Goal: Information Seeking & Learning: Learn about a topic

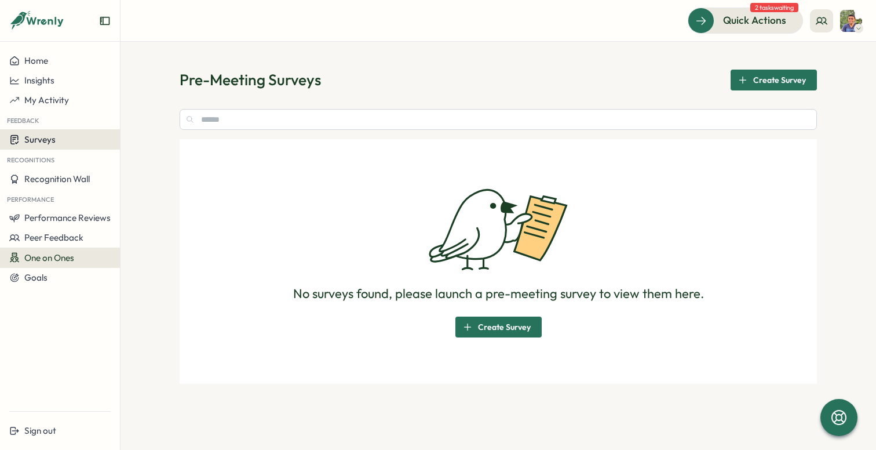
click at [61, 134] on div "Surveys" at bounding box center [59, 139] width 101 height 11
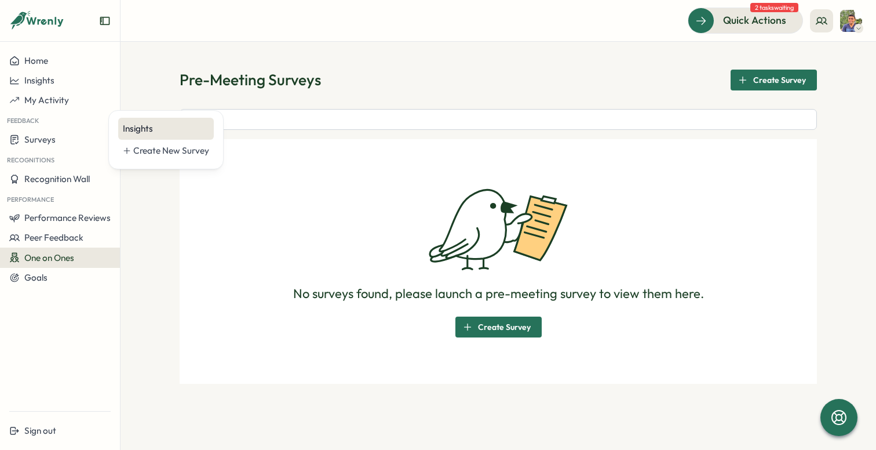
click at [146, 127] on div "Insights" at bounding box center [166, 128] width 86 height 13
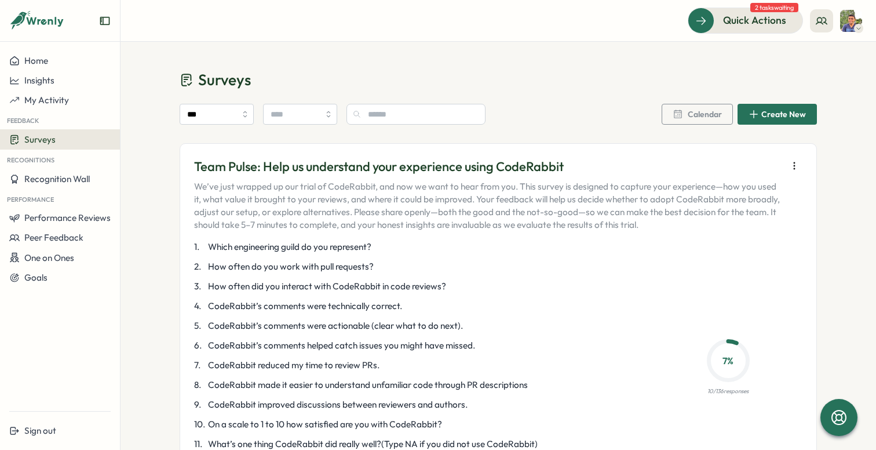
scroll to position [109, 0]
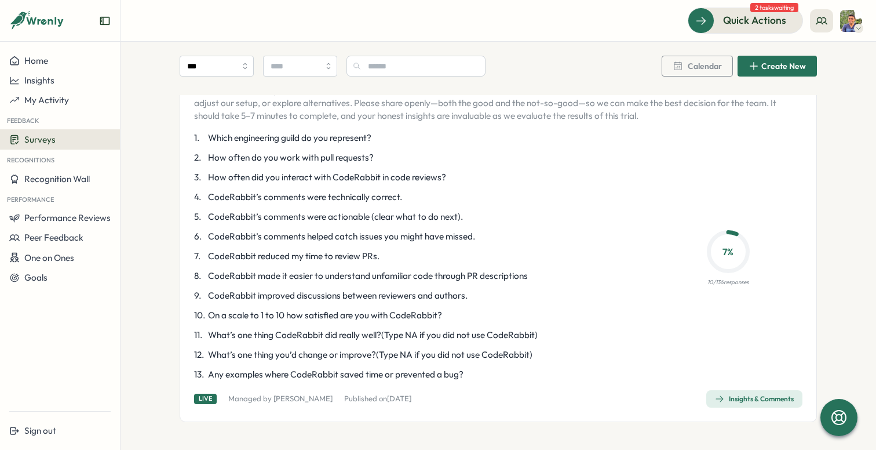
click at [726, 399] on div "Insights & Comments" at bounding box center [754, 398] width 79 height 9
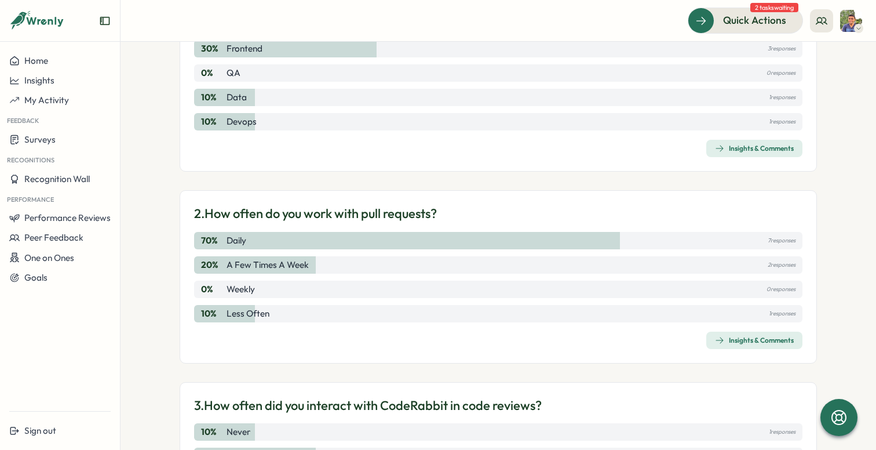
scroll to position [180, 0]
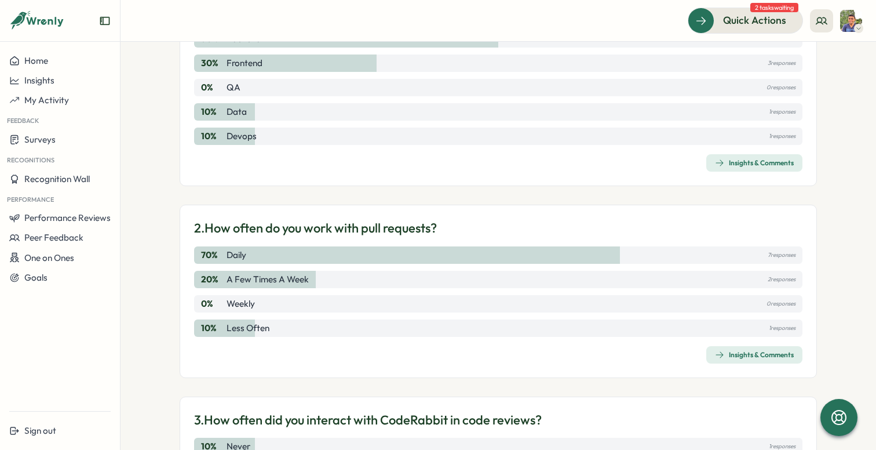
click at [579, 111] on div "10 % Data 1 responses" at bounding box center [498, 111] width 608 height 17
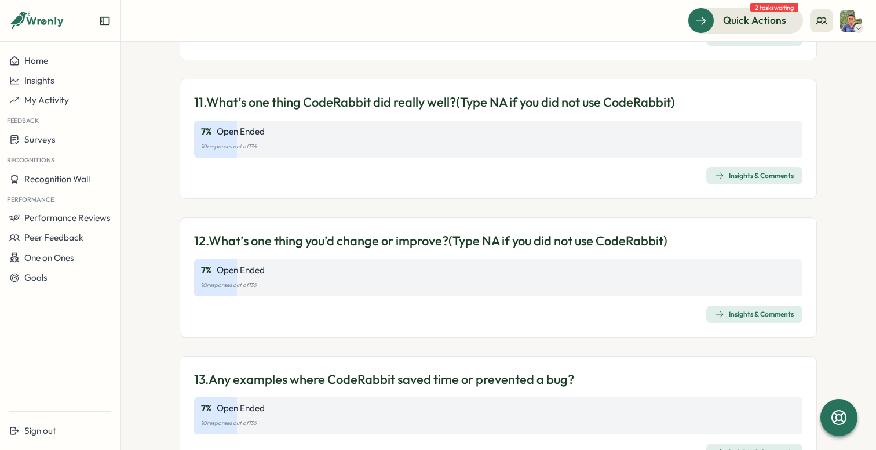
scroll to position [2546, 0]
